Goal: Use online tool/utility: Use online tool/utility

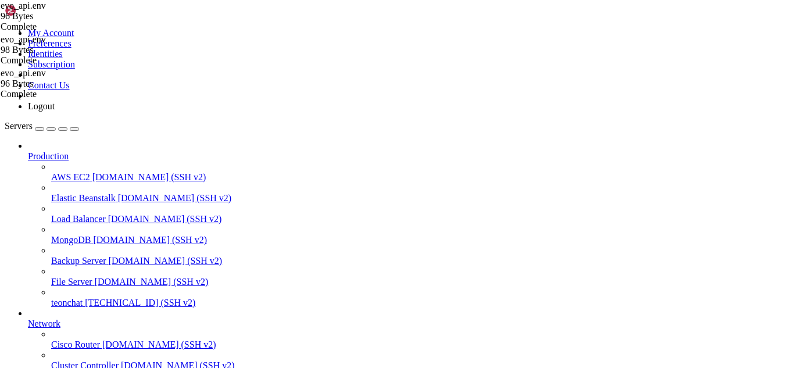
scroll to position [52784, 0]
drag, startPoint x: 59, startPoint y: 946, endPoint x: 11, endPoint y: 929, distance: 50.9
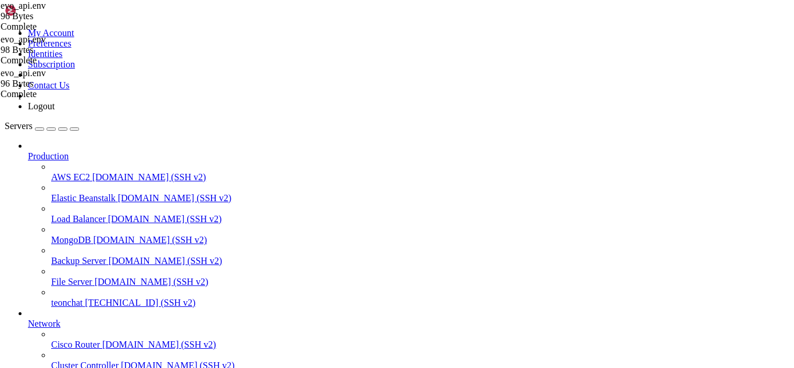
copy div "version: '3.8' services: db_data:"
drag, startPoint x: 53, startPoint y: 946, endPoint x: 11, endPoint y: 685, distance: 264.4
copy div "version: '3.8' services: flask_app: image: python:3.10 container_name: flask_ap…"
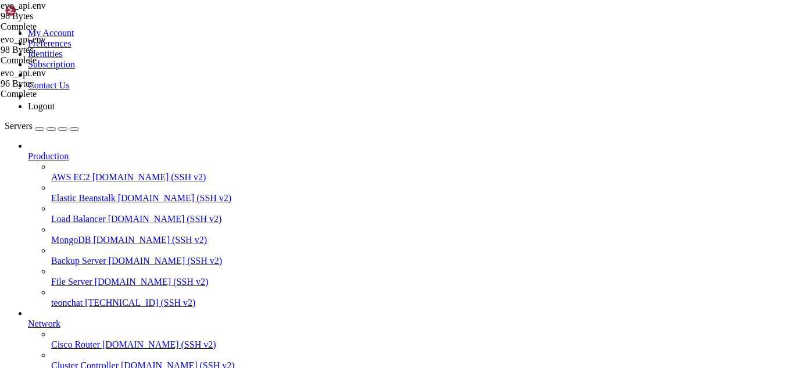
scroll to position [52792, 0]
drag, startPoint x: 53, startPoint y: 702, endPoint x: 273, endPoint y: 840, distance: 259.3
drag, startPoint x: 133, startPoint y: 954, endPoint x: 242, endPoint y: 961, distance: 110.1
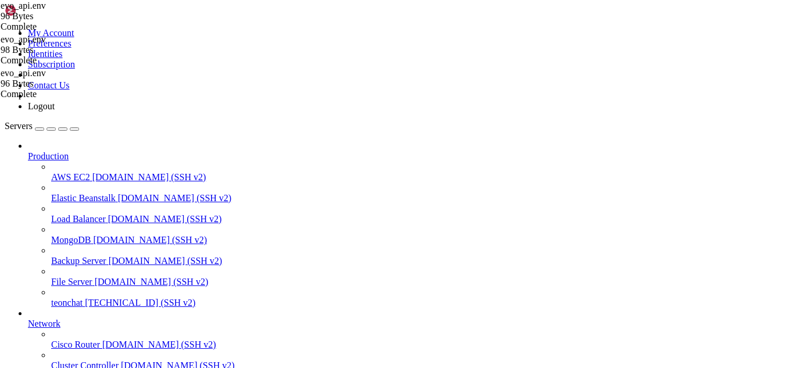
drag, startPoint x: 137, startPoint y: 710, endPoint x: 80, endPoint y: 836, distance: 138.4
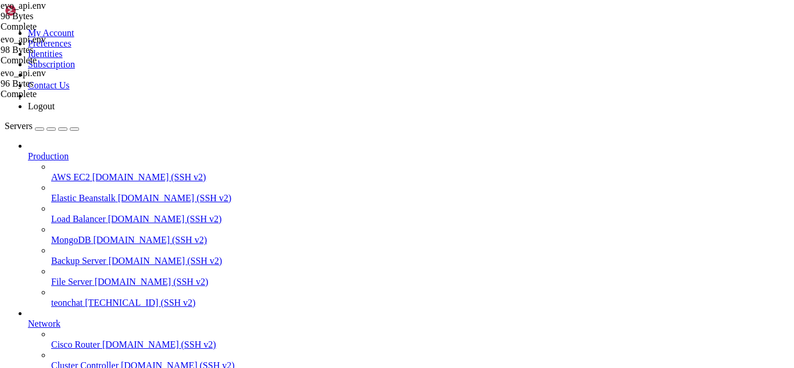
drag, startPoint x: 167, startPoint y: 881, endPoint x: 112, endPoint y: 861, distance: 59.2
copy div "docker-compose down --remove-orphans docker-compose up -d --remove-orphans"
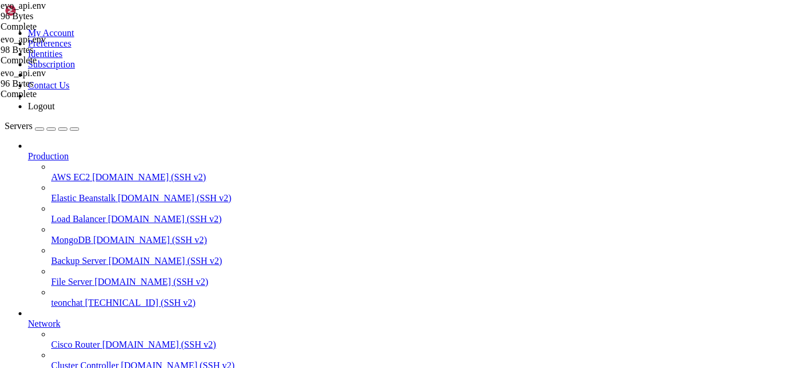
scroll to position [53419, 0]
drag, startPoint x: 131, startPoint y: 957, endPoint x: 112, endPoint y: 937, distance: 27.5
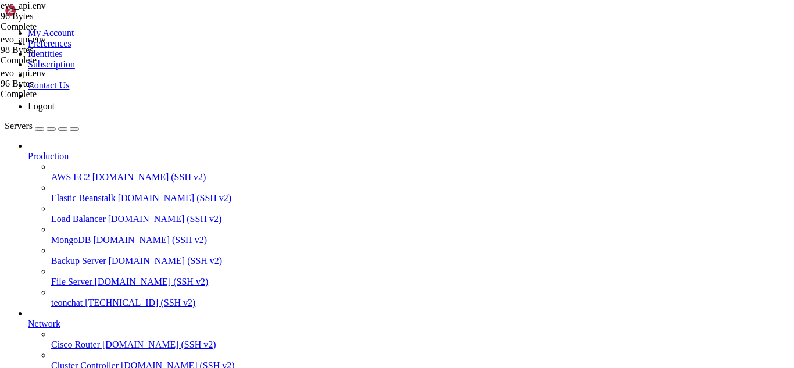
drag, startPoint x: 41, startPoint y: 691, endPoint x: 287, endPoint y: 839, distance: 287.3
drag, startPoint x: 267, startPoint y: 839, endPoint x: 160, endPoint y: 838, distance: 106.4
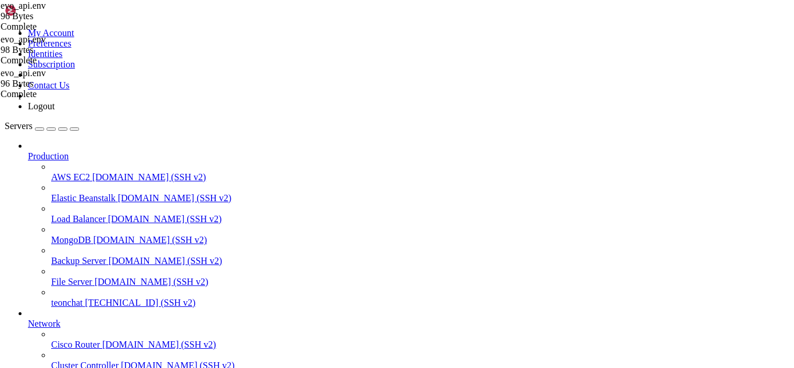
drag, startPoint x: 108, startPoint y: 838, endPoint x: 171, endPoint y: 875, distance: 72.7
copy div "docker-compose down --remove-orphans docker-compose up -d --remove-orphans"
drag, startPoint x: 149, startPoint y: 955, endPoint x: 123, endPoint y: 932, distance: 34.2
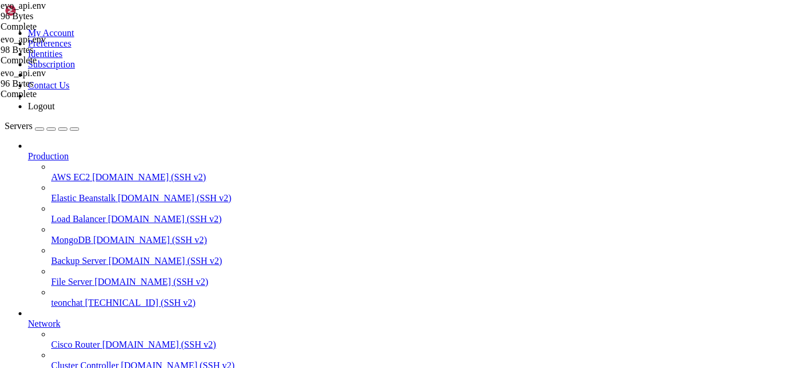
drag, startPoint x: 78, startPoint y: 768, endPoint x: 58, endPoint y: 840, distance: 74.9
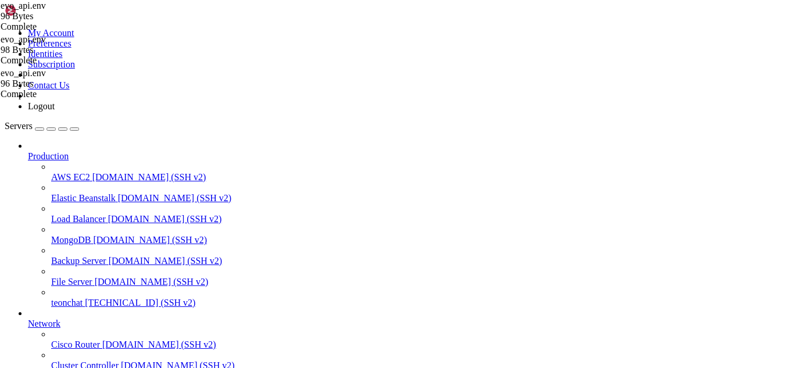
drag, startPoint x: 76, startPoint y: 840, endPoint x: 99, endPoint y: 863, distance: 32.9
drag, startPoint x: 109, startPoint y: 841, endPoint x: 166, endPoint y: 902, distance: 83.1
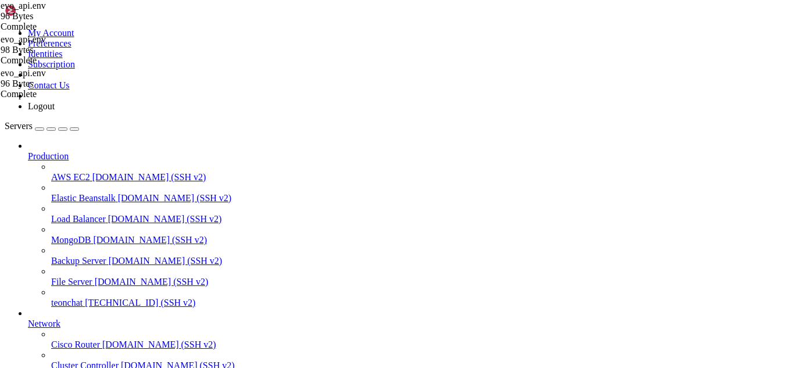
copy div "docker-compose down --remove-orphans docker-compose up -d --remove-orphans"
drag, startPoint x: 133, startPoint y: 956, endPoint x: 108, endPoint y: 941, distance: 29.5
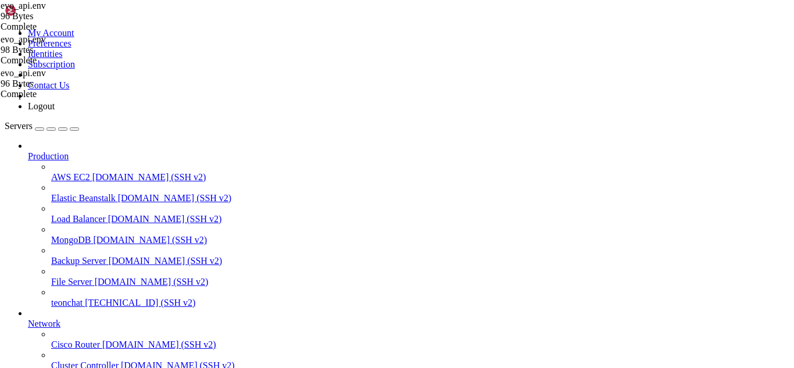
scroll to position [54371, 0]
drag, startPoint x: 123, startPoint y: 792, endPoint x: 113, endPoint y: 813, distance: 23.7
drag, startPoint x: 112, startPoint y: 741, endPoint x: 166, endPoint y: 807, distance: 85.5
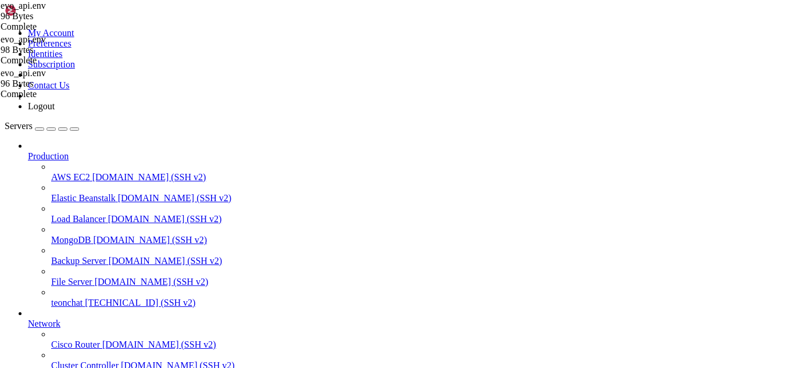
copy div "docker-compose down --remove-orphans docker-compose up -d --remove-orphans"
drag, startPoint x: 159, startPoint y: 956, endPoint x: 139, endPoint y: 933, distance: 30.5
